Goal: Find specific page/section: Find specific page/section

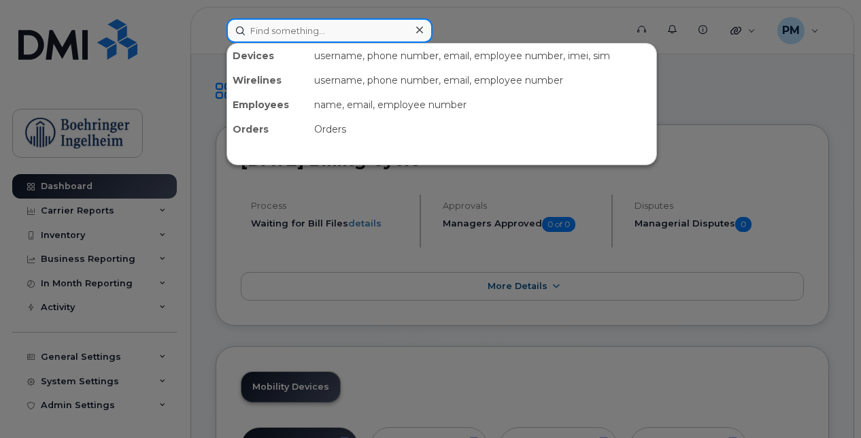
click at [314, 32] on input at bounding box center [329, 30] width 206 height 24
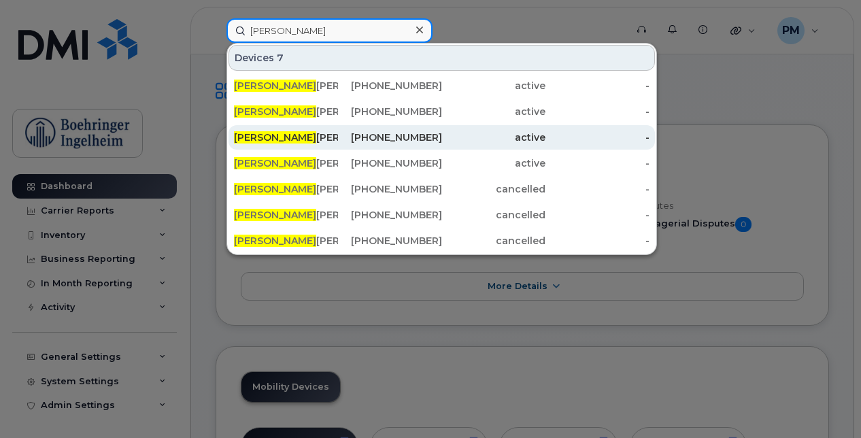
type input "[PERSON_NAME]"
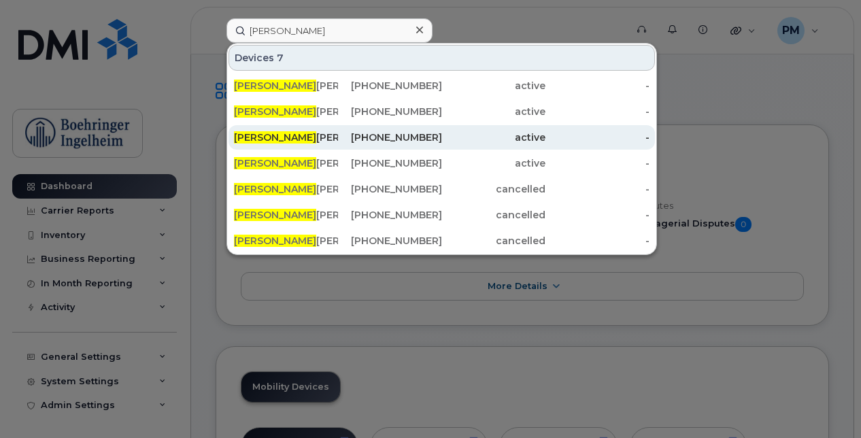
click at [302, 137] on div "[PERSON_NAME]" at bounding box center [286, 138] width 104 height 14
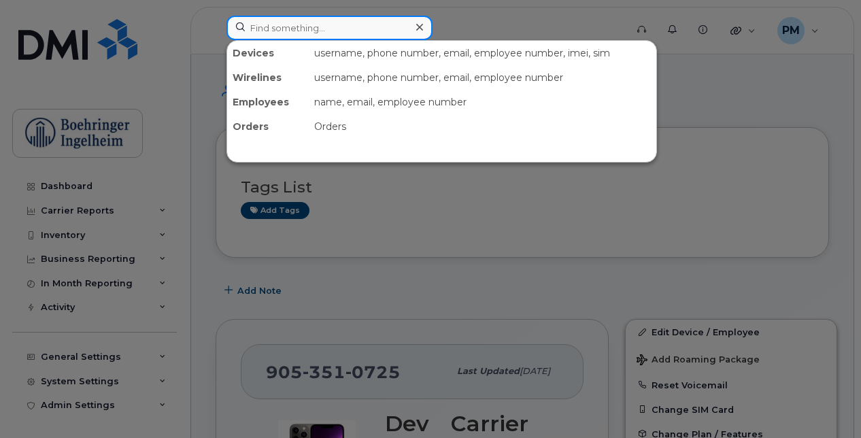
click at [337, 38] on input at bounding box center [329, 28] width 206 height 24
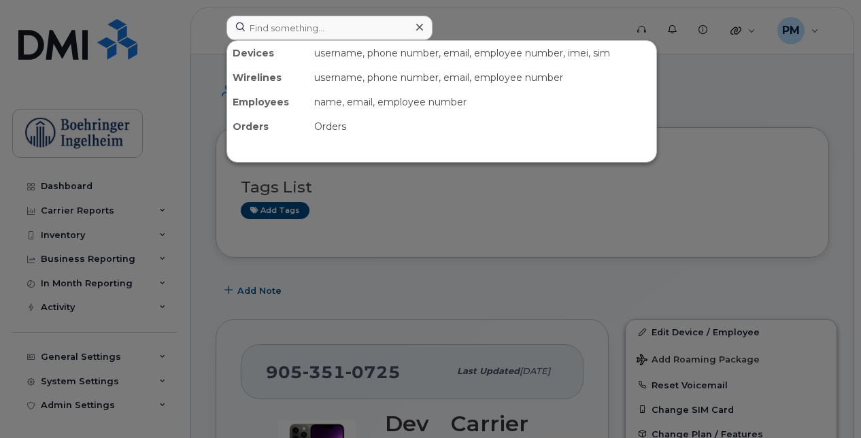
click at [418, 31] on icon at bounding box center [419, 27] width 7 height 11
